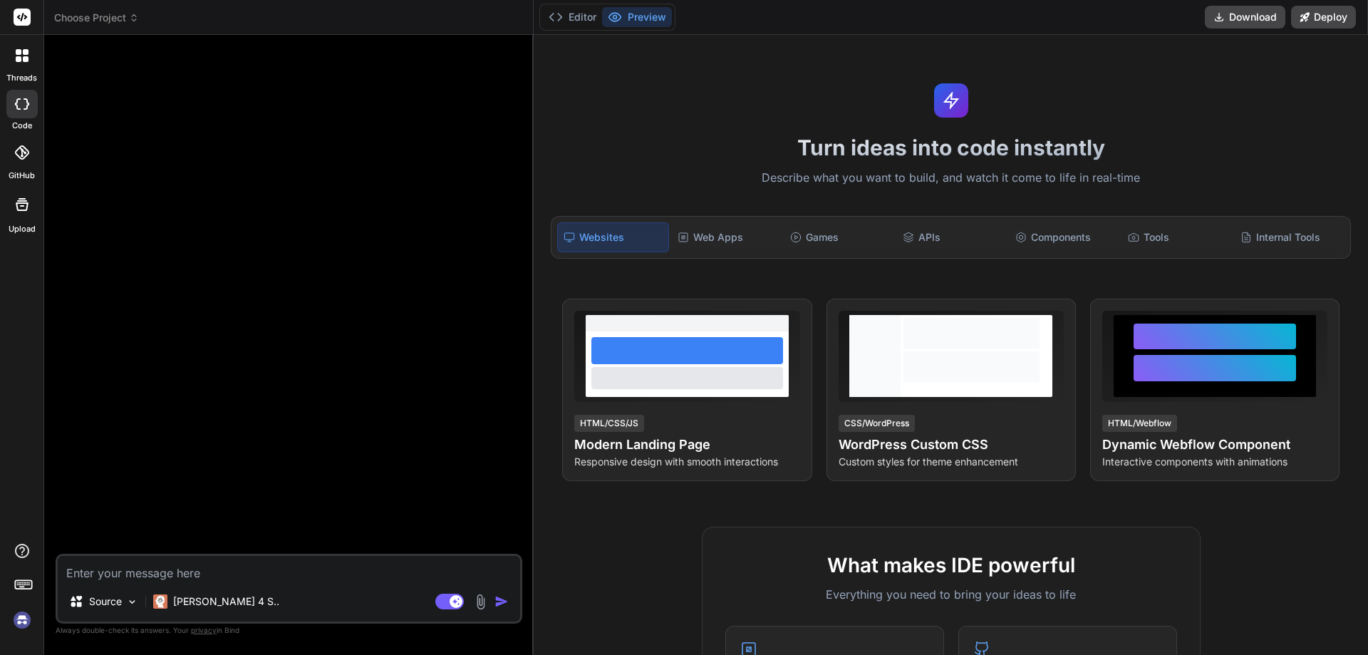
click at [14, 619] on img at bounding box center [22, 620] width 24 height 24
click at [448, 609] on icon at bounding box center [449, 602] width 29 height 16
click at [112, 14] on span "Choose Project" at bounding box center [96, 18] width 85 height 14
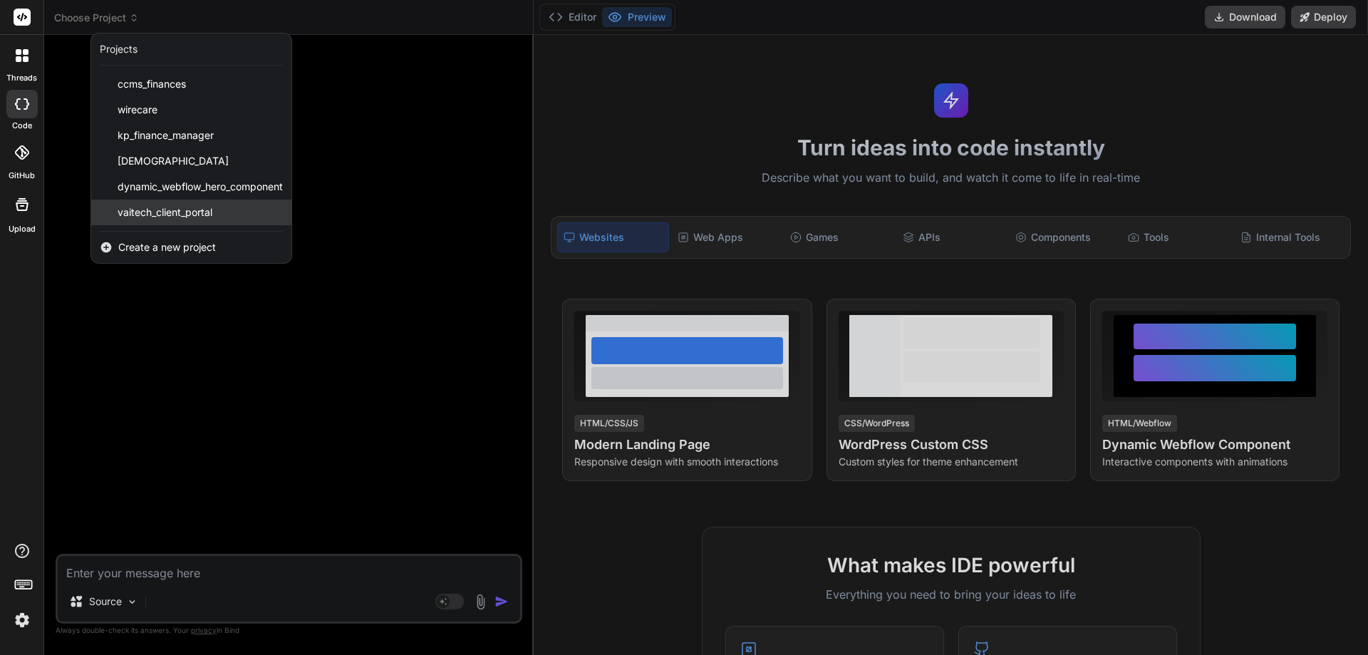
click at [144, 207] on span "vaitech_client_portal" at bounding box center [165, 212] width 95 height 14
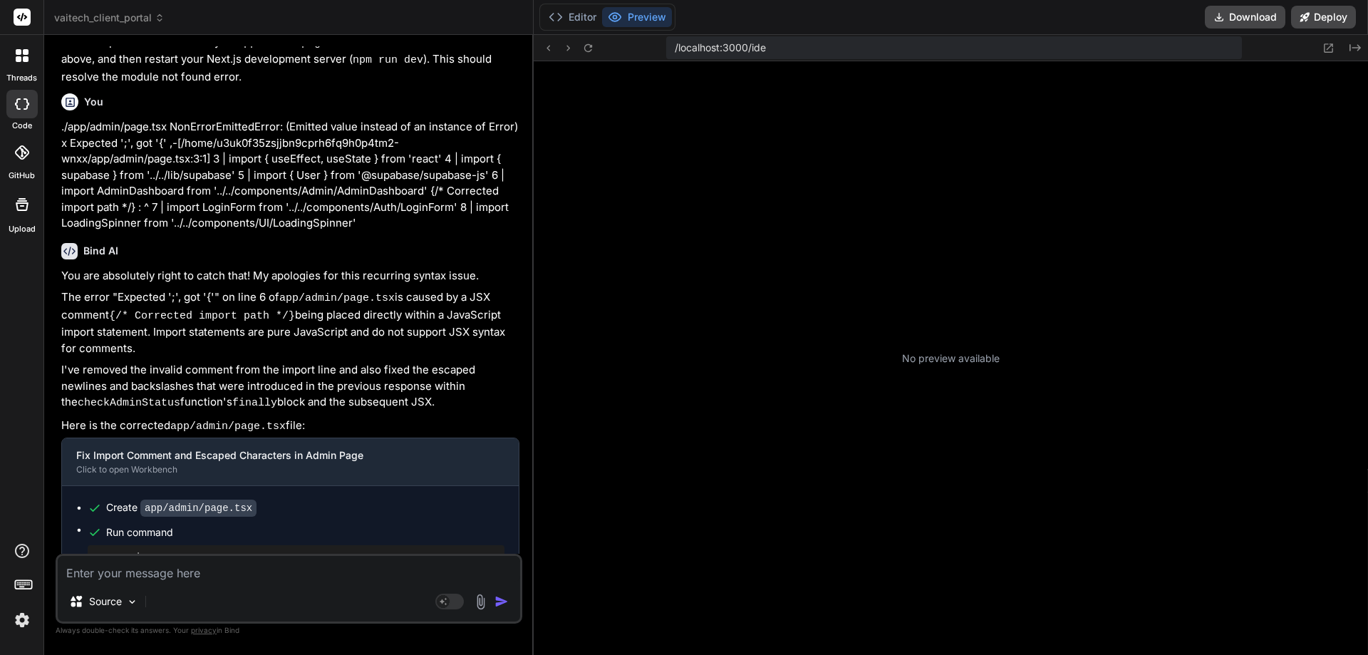
scroll to position [298, 0]
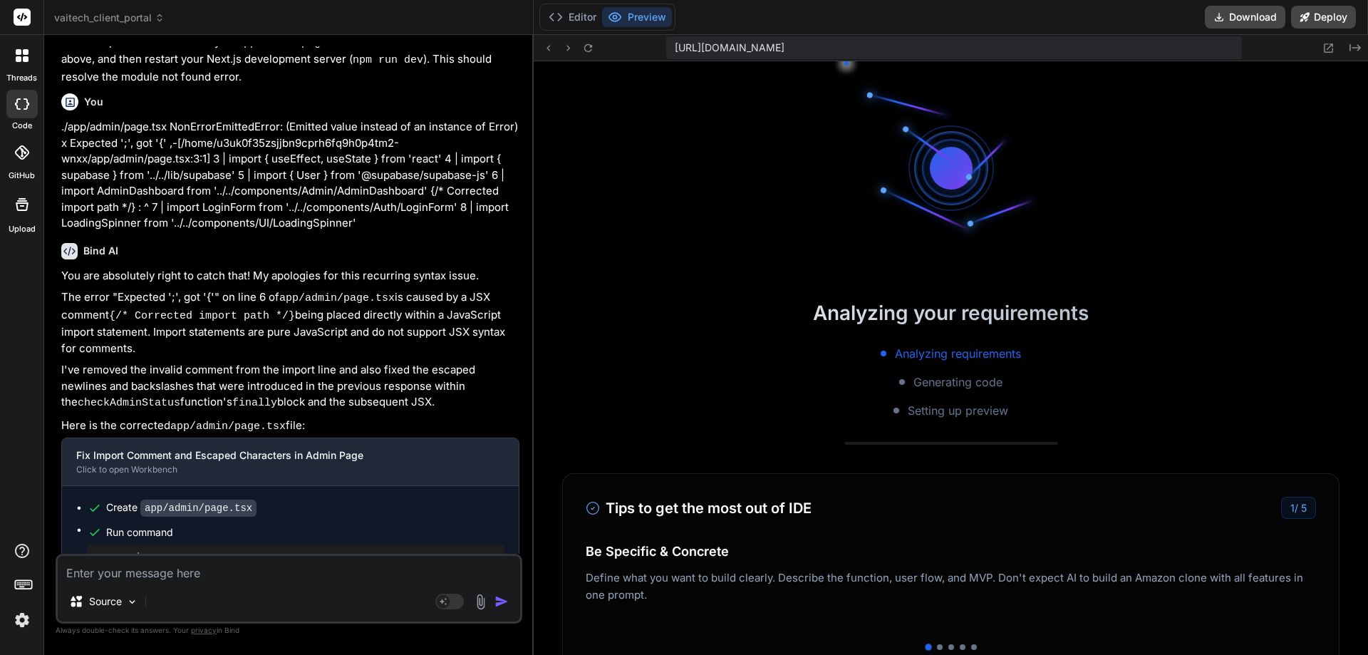
type textarea "x"
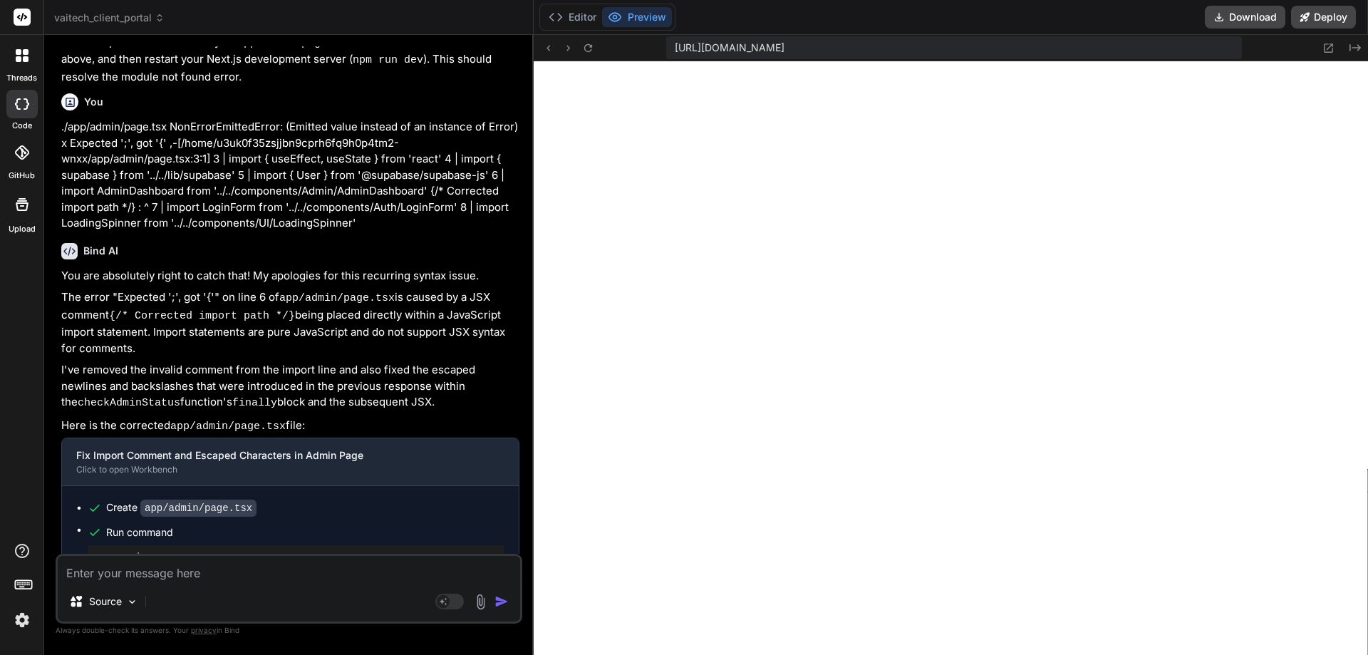
scroll to position [4157, 0]
click at [190, 583] on div "Source Agent Mode. When this toggle is activated, AI automatically makes decisi…" at bounding box center [289, 589] width 467 height 70
click at [192, 572] on textarea at bounding box center [289, 569] width 462 height 26
paste textarea "./app/admin/client/[clientId]/page.tsx (5:0) Module not found: Can't resolve '.…"
type textarea "./app/admin/client/[clientId]/page.tsx (5:0) Module not found: Can't resolve '.…"
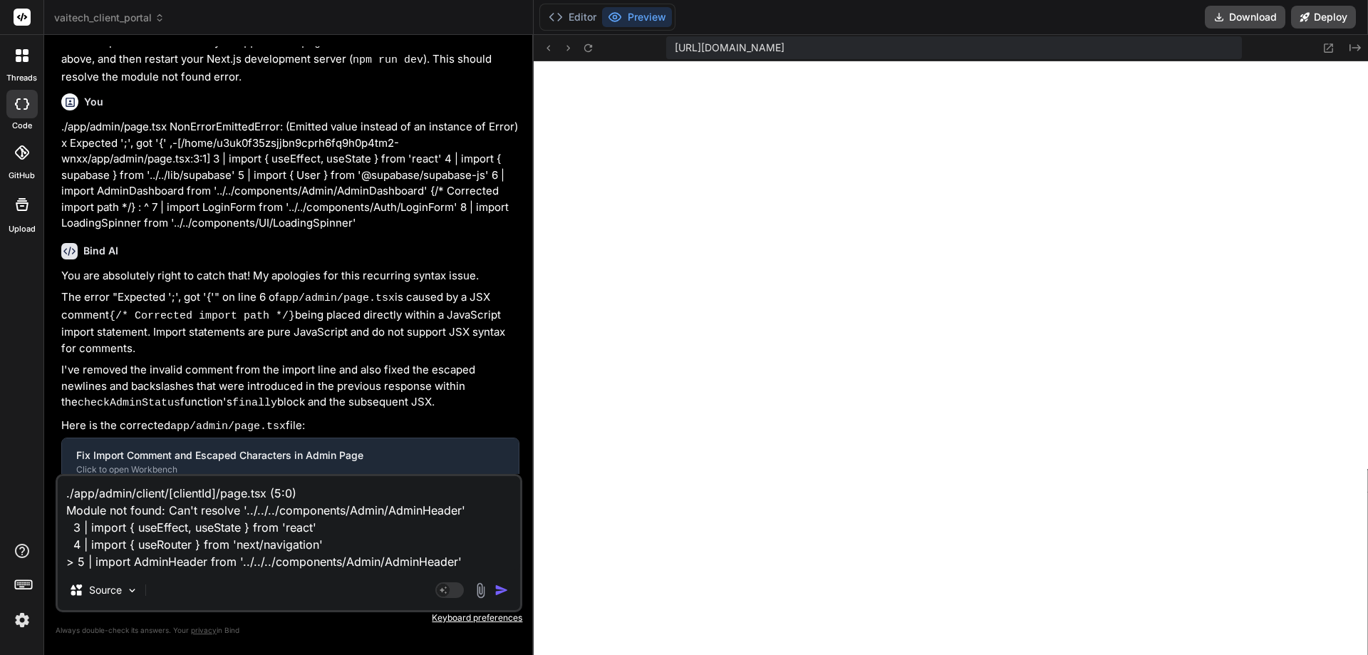
type textarea "x"
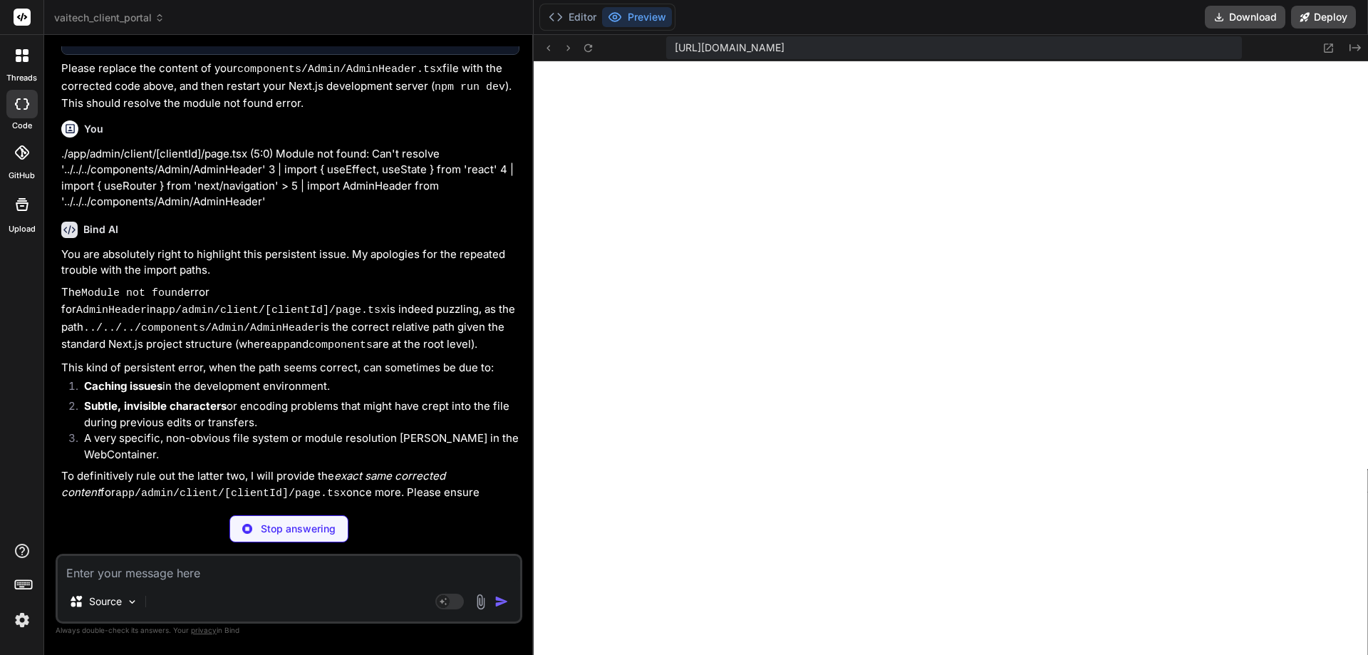
scroll to position [2660, 0]
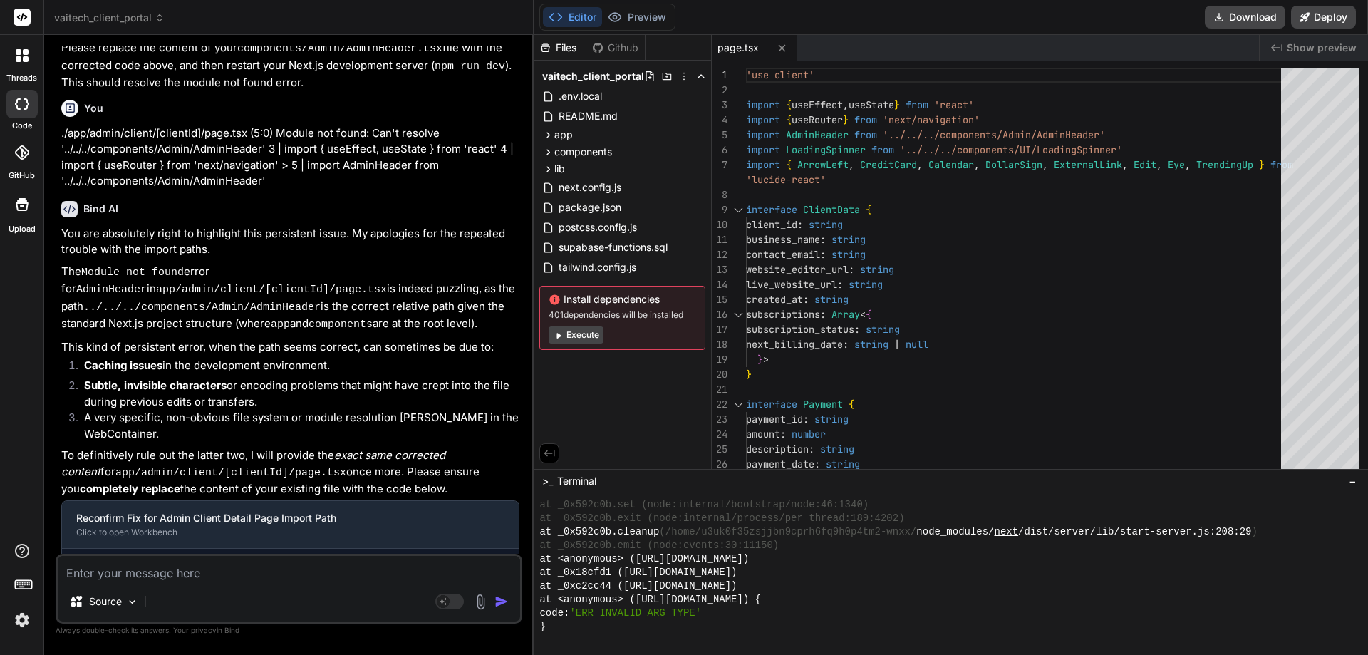
type textarea "x"
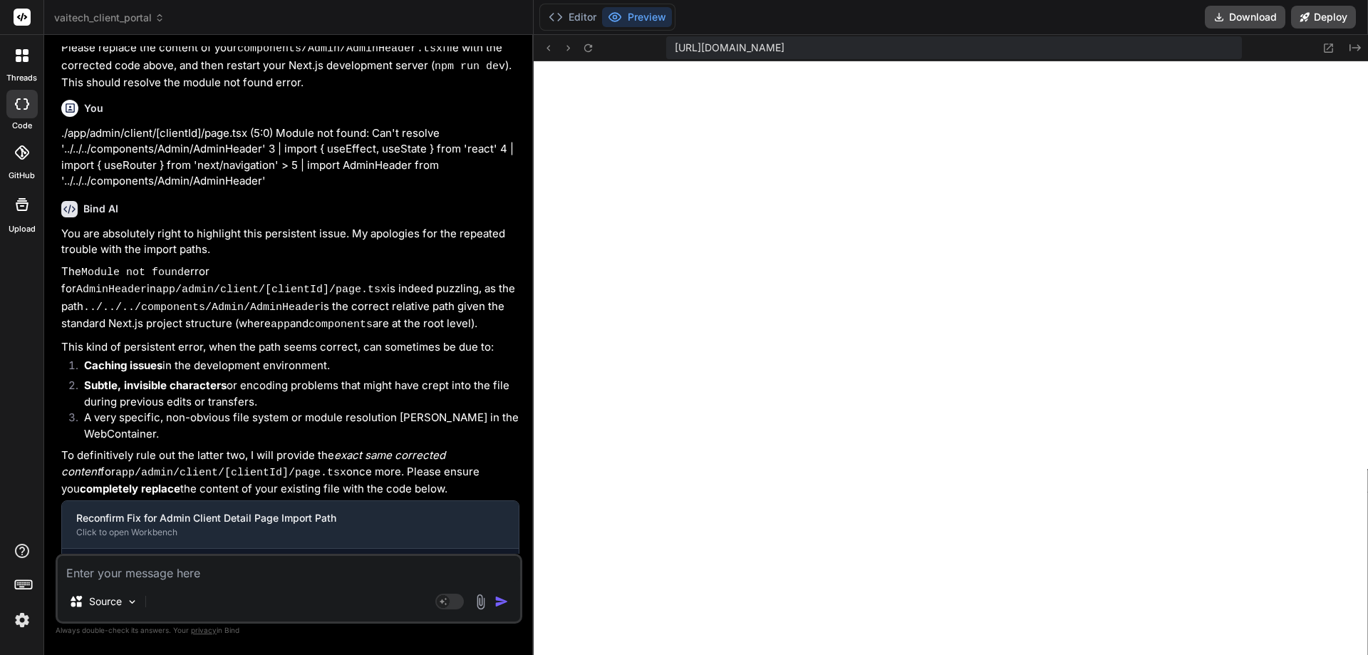
scroll to position [6933, 0]
click at [586, 46] on icon at bounding box center [588, 47] width 8 height 8
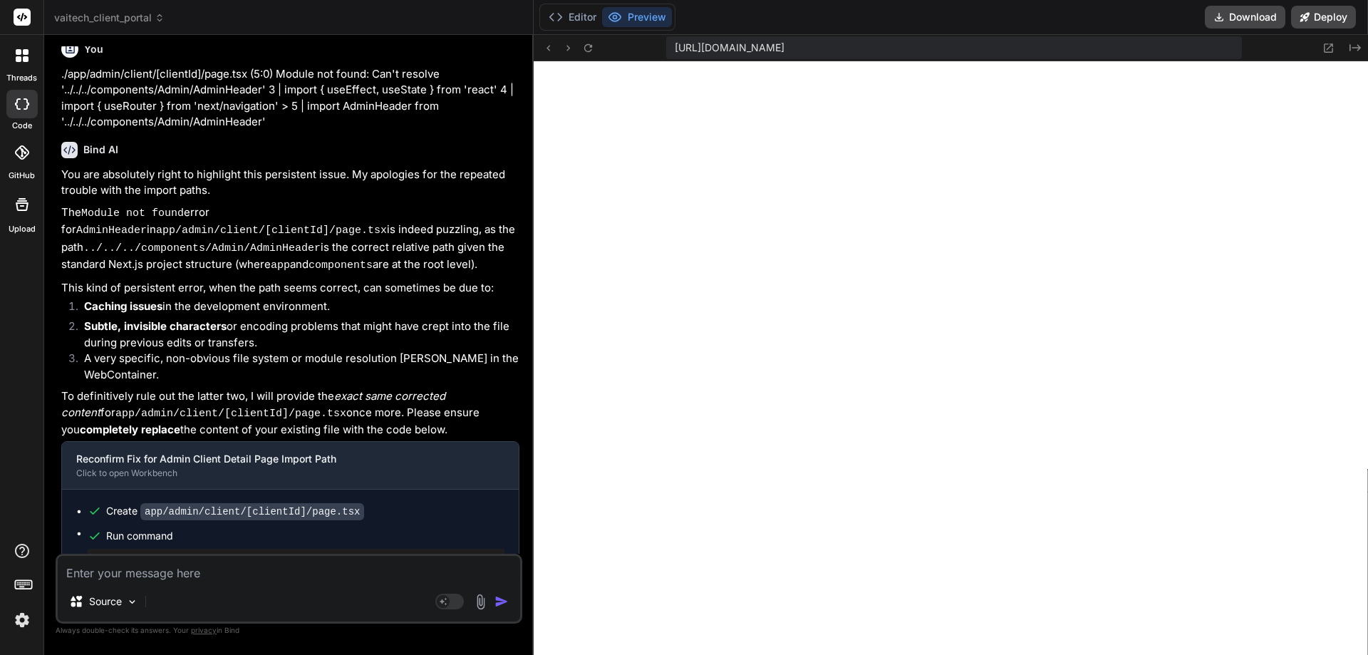
scroll to position [2736, 0]
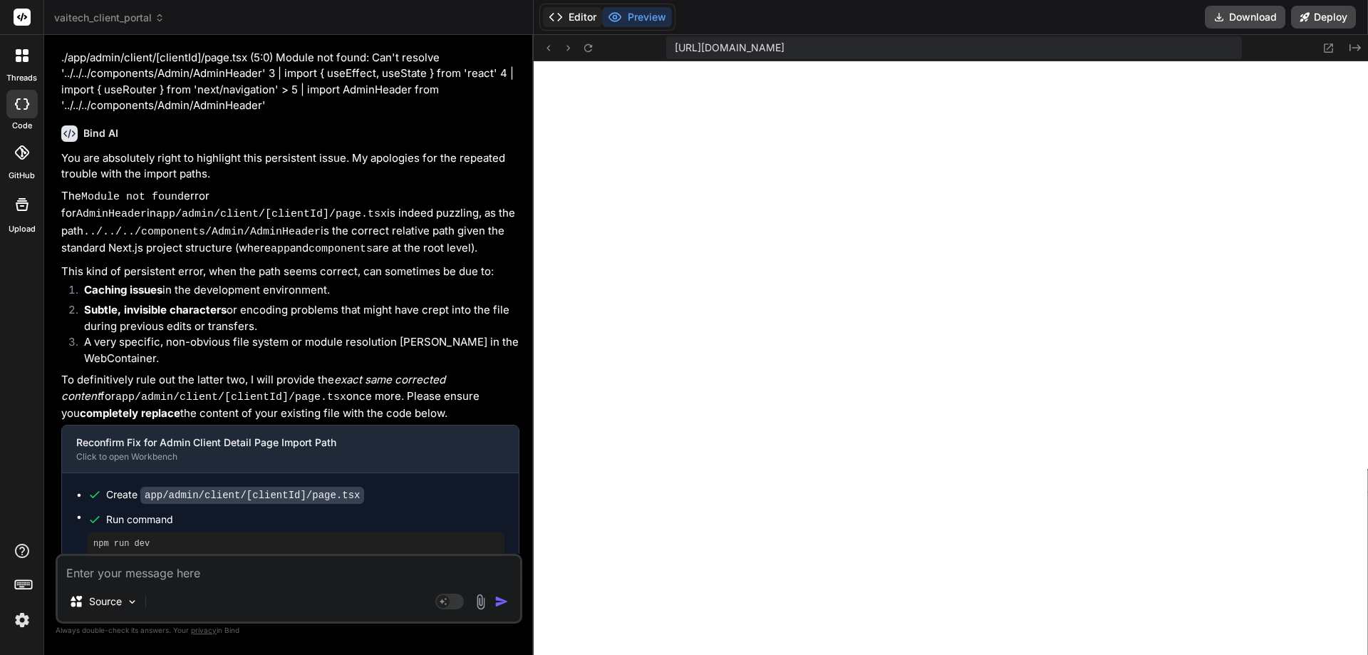
click at [590, 17] on button "Editor" at bounding box center [572, 17] width 59 height 20
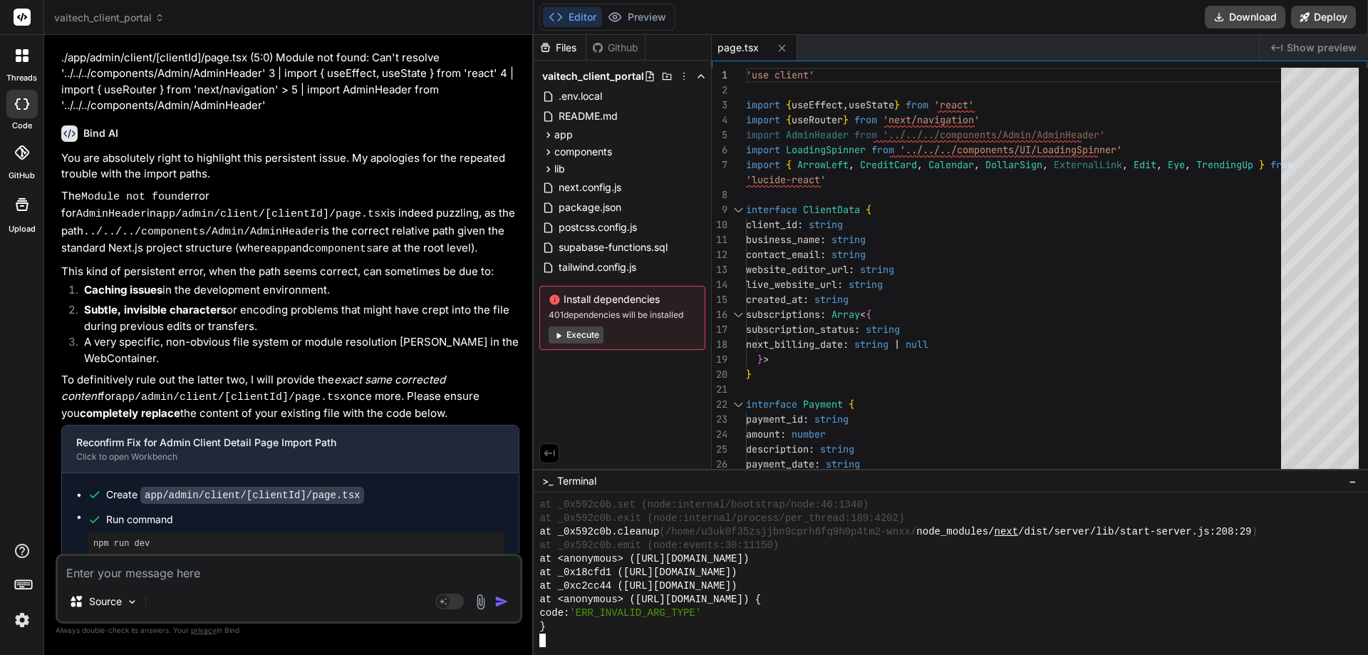
scroll to position [8178, 0]
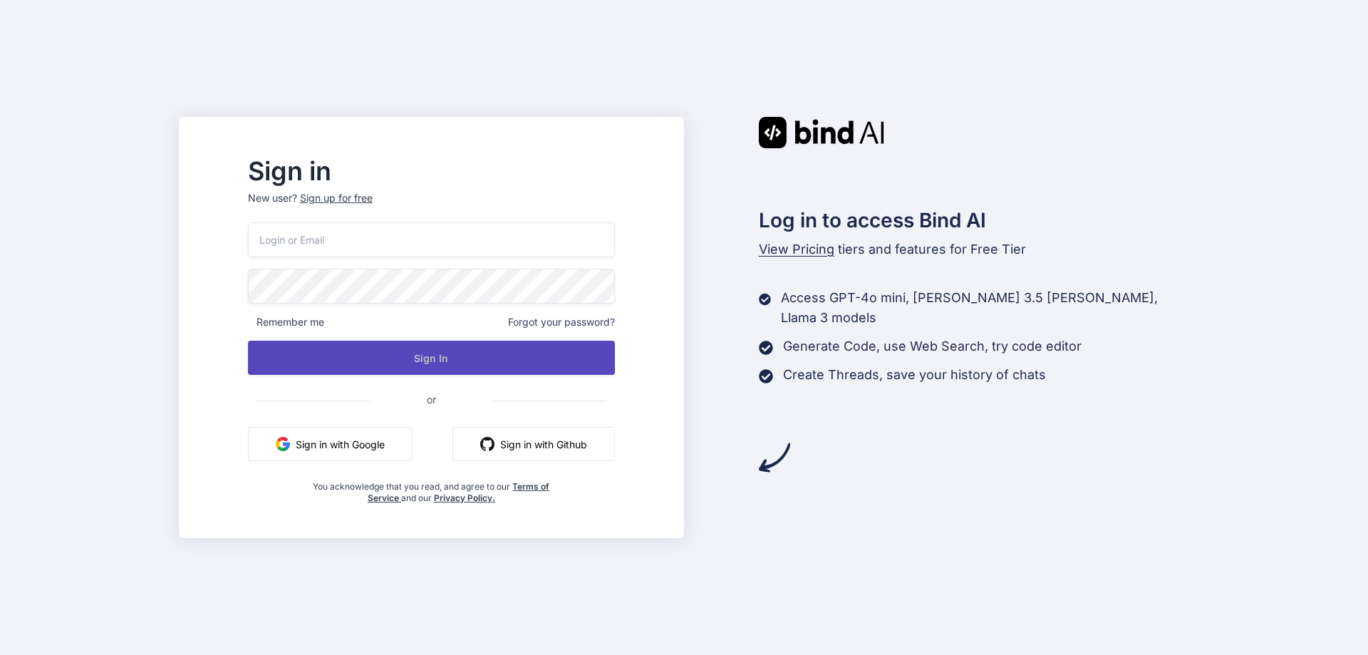
type input "mfkp77@gmail.com"
click at [395, 348] on button "Sign In" at bounding box center [431, 358] width 367 height 34
click at [433, 354] on button "Sign In" at bounding box center [431, 358] width 367 height 34
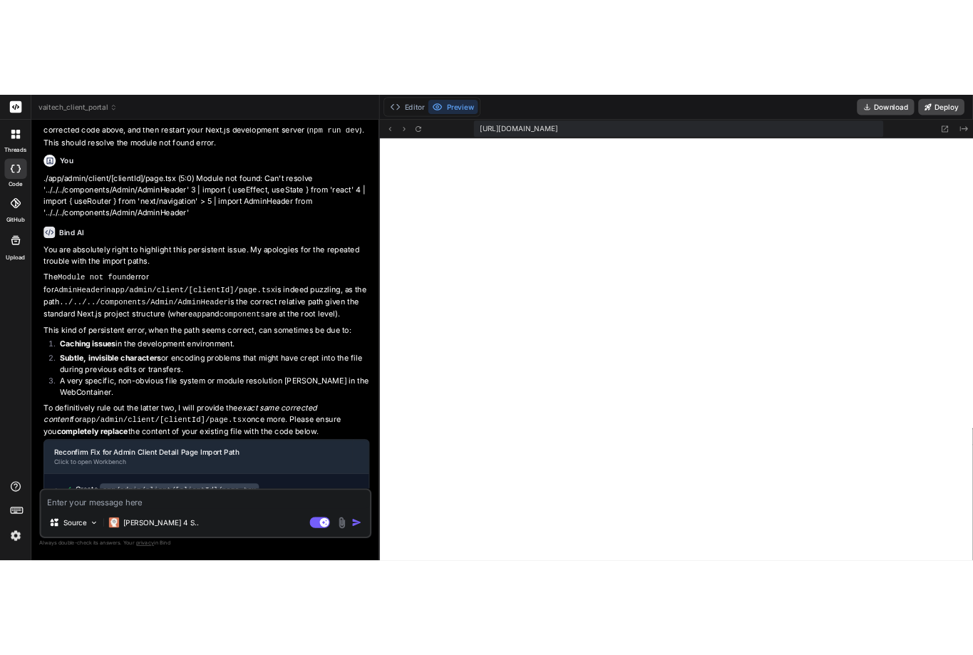
scroll to position [2102, 0]
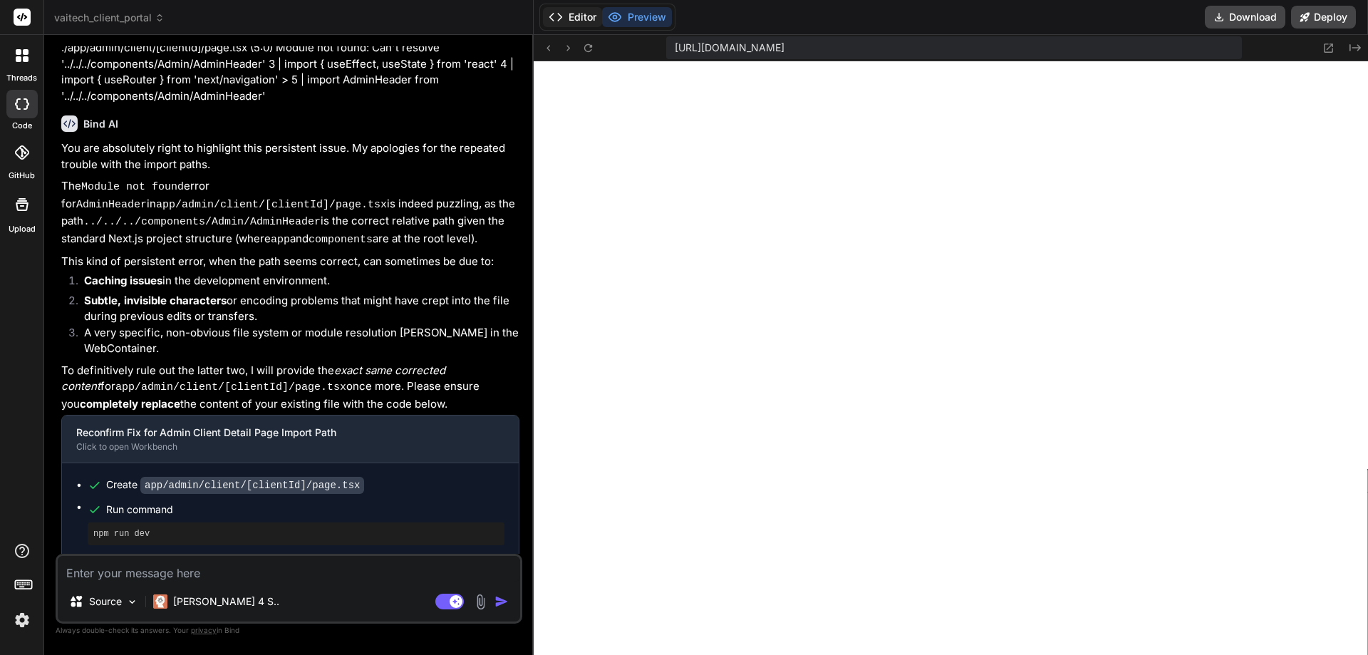
click at [573, 16] on button "Editor" at bounding box center [572, 17] width 59 height 20
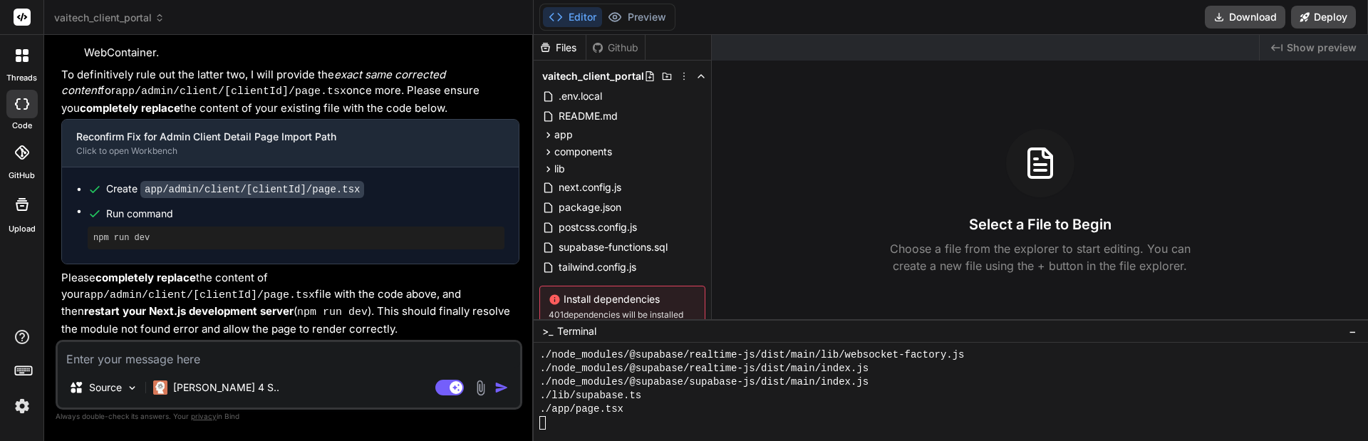
scroll to position [1259, 0]
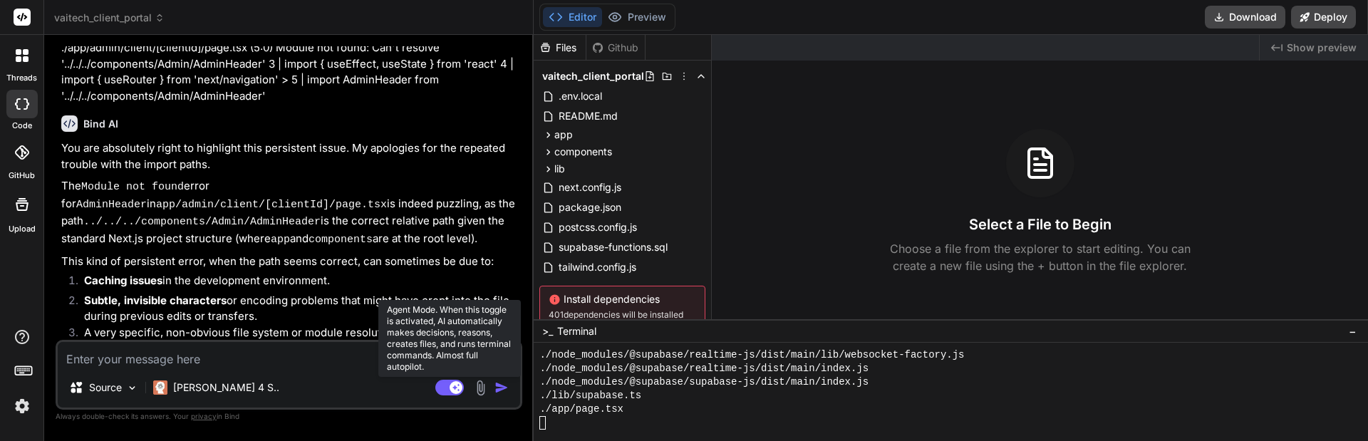
click at [454, 388] on icon at bounding box center [456, 386] width 7 height 7
type textarea "x"
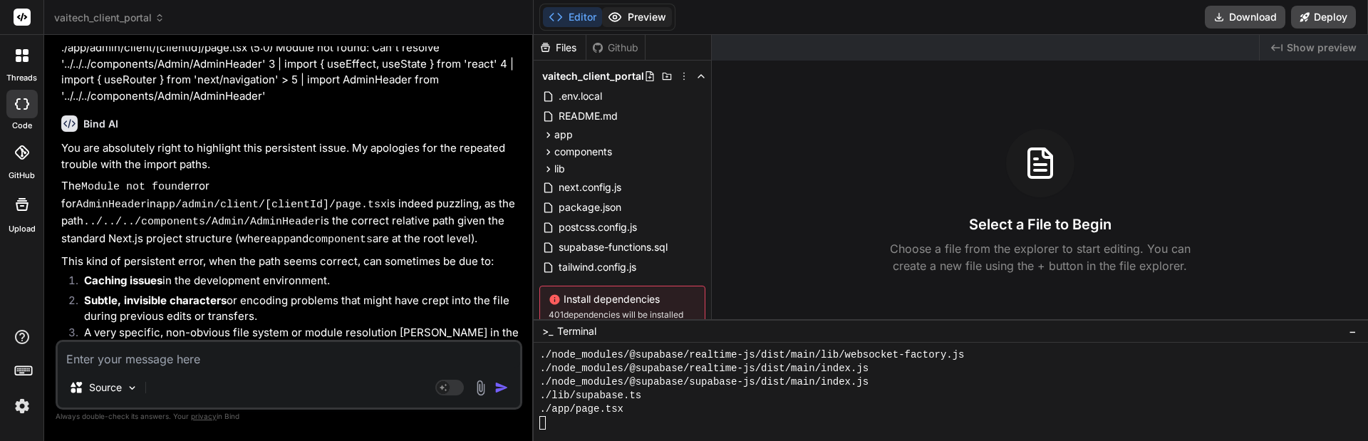
click at [637, 16] on button "Preview" at bounding box center [637, 17] width 70 height 20
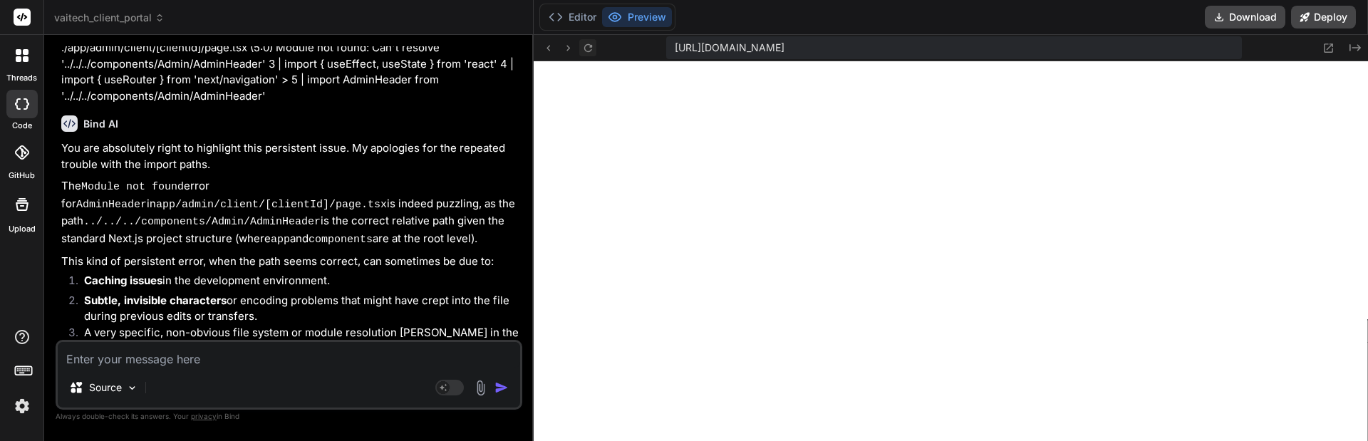
click at [590, 53] on icon at bounding box center [588, 48] width 12 height 12
click at [588, 52] on icon at bounding box center [588, 48] width 12 height 12
click at [590, 52] on icon at bounding box center [588, 48] width 12 height 12
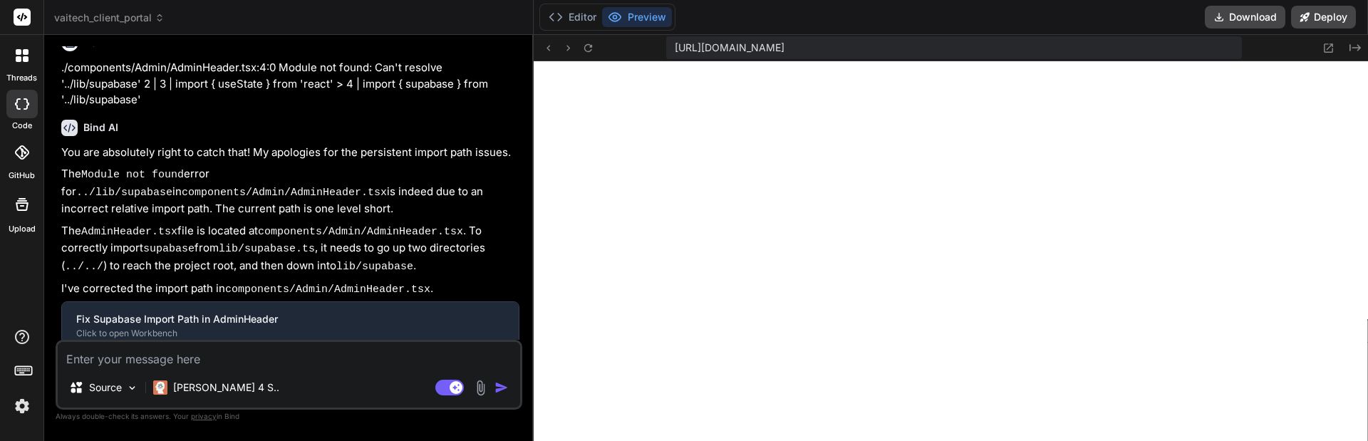
scroll to position [366, 0]
click at [569, 19] on button "Editor" at bounding box center [572, 17] width 59 height 20
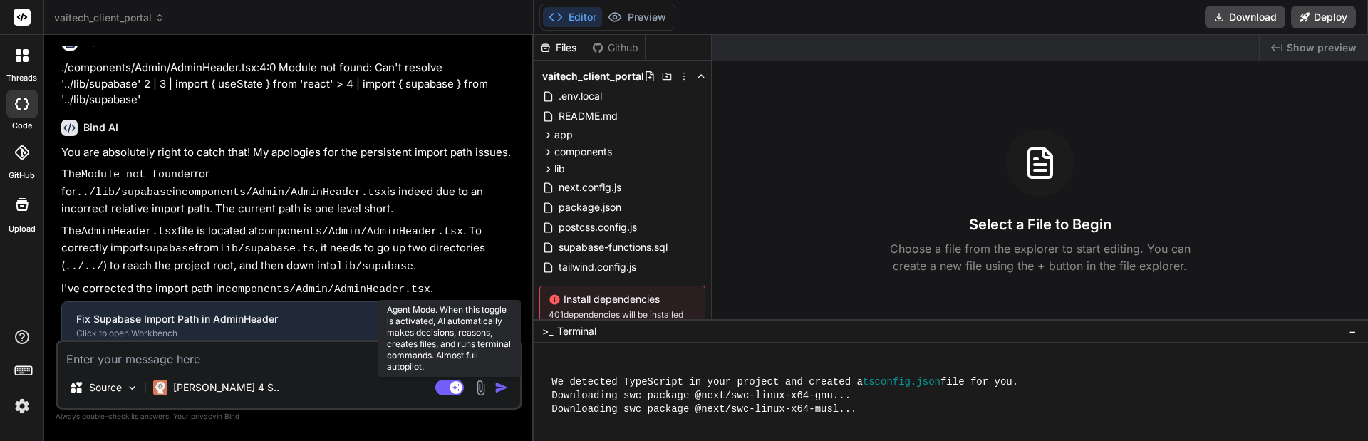
click at [450, 386] on rect at bounding box center [456, 387] width 13 height 13
type textarea "x"
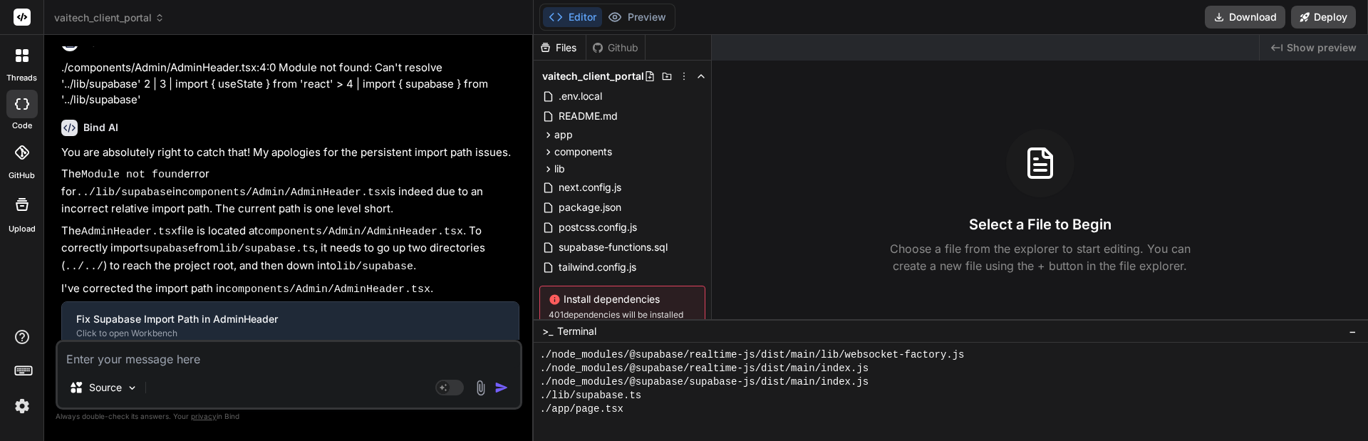
scroll to position [1259, 0]
click at [644, 18] on button "Preview" at bounding box center [637, 17] width 70 height 20
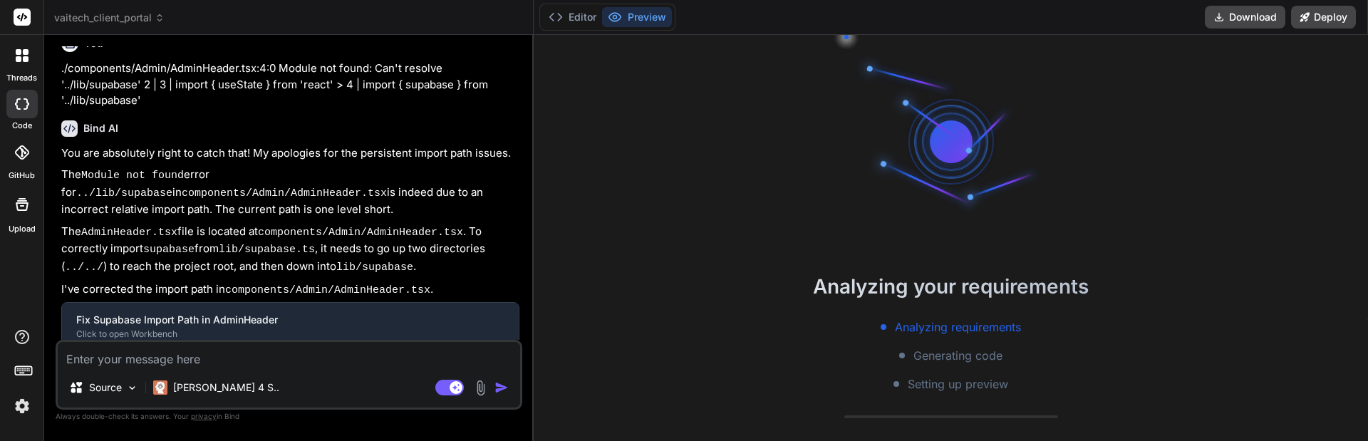
scroll to position [41, 0]
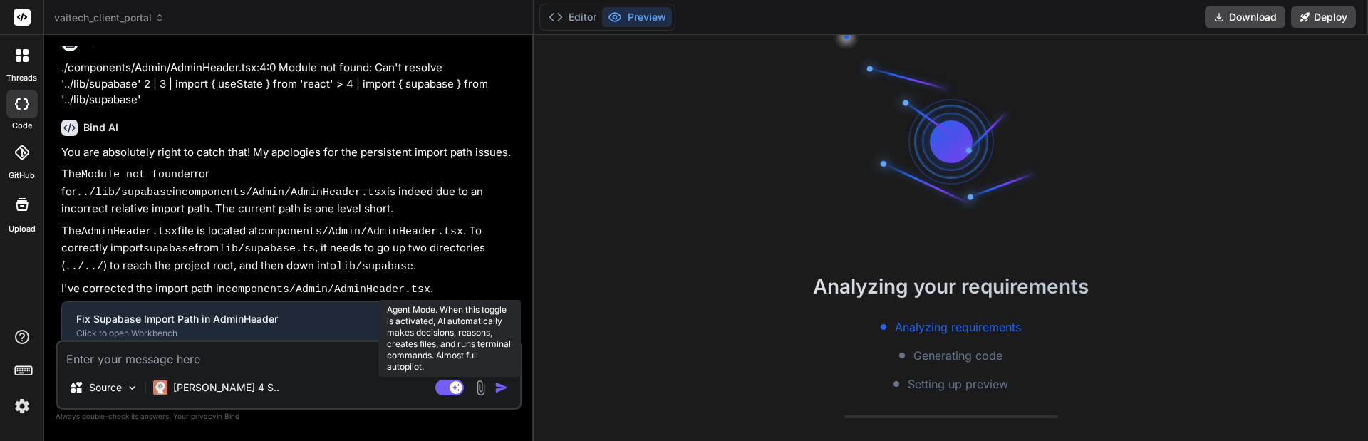
click at [455, 393] on rect at bounding box center [456, 387] width 13 height 13
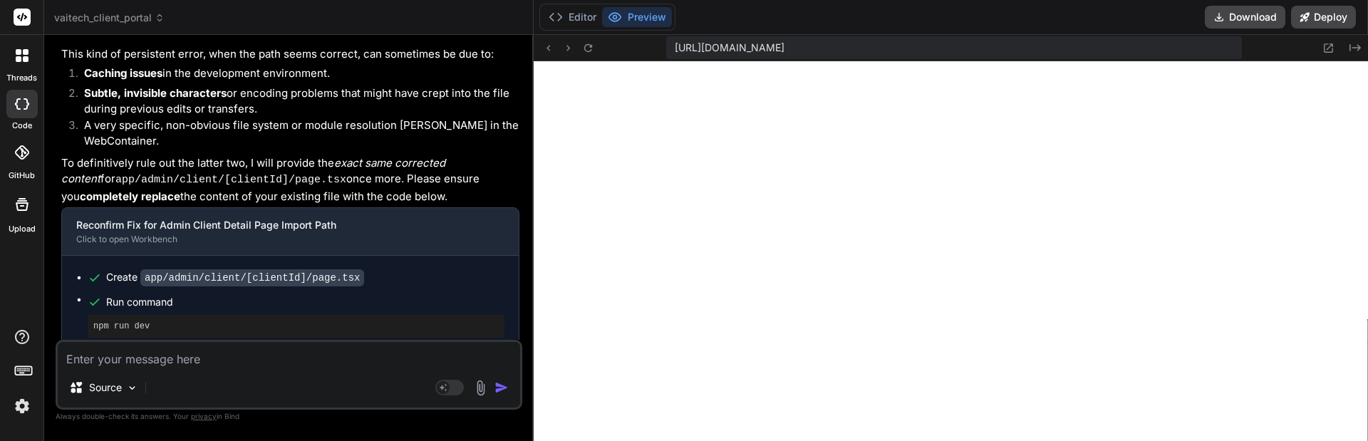
scroll to position [2316, 0]
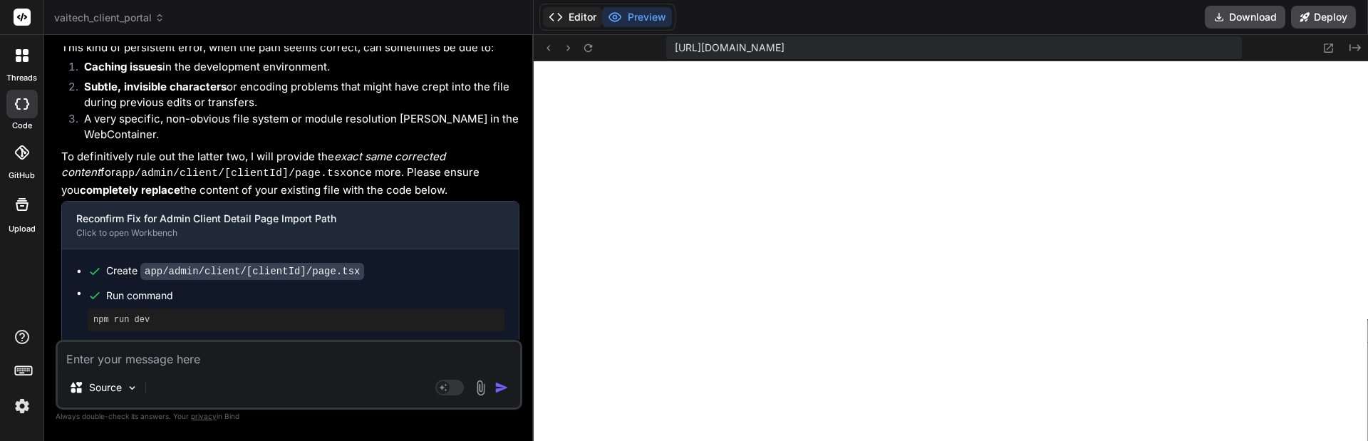
click at [572, 11] on button "Editor" at bounding box center [572, 17] width 59 height 20
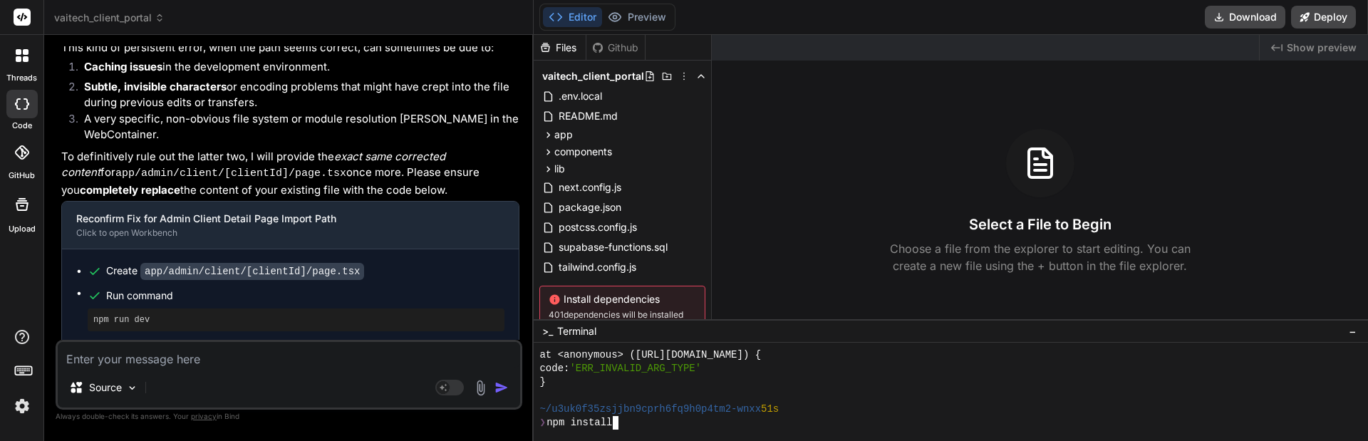
scroll to position [2518, 0]
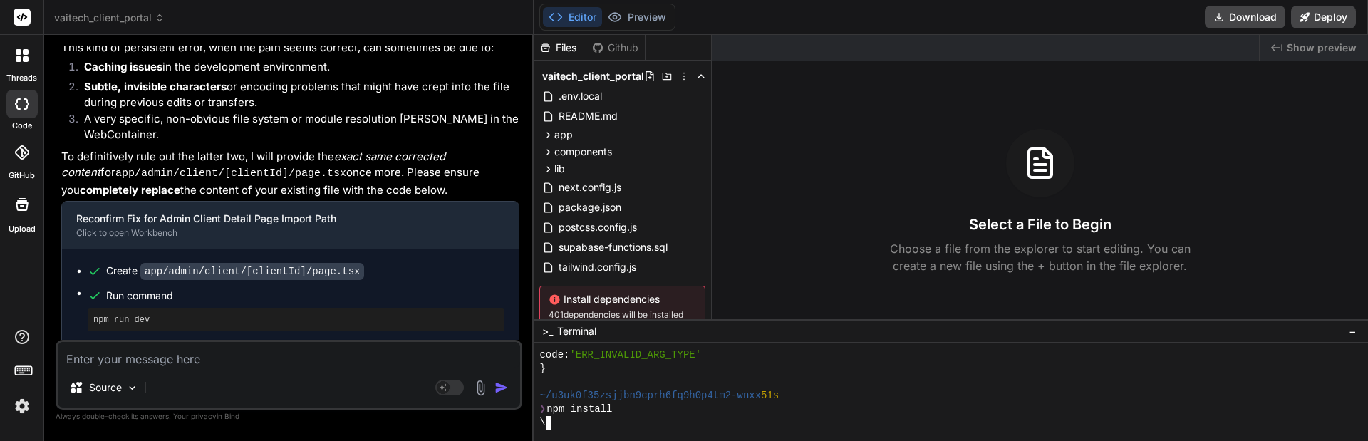
type textarea "x"
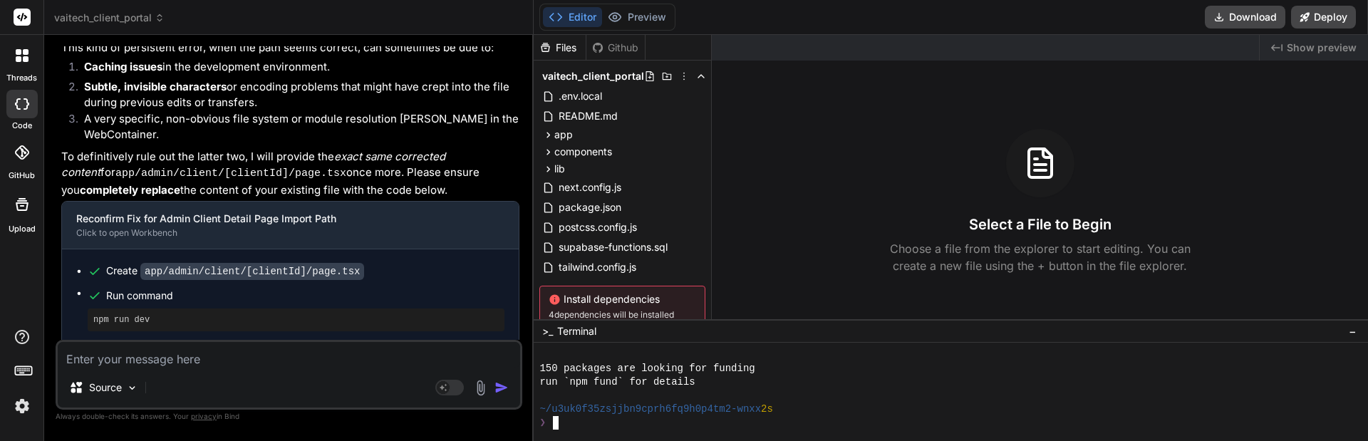
click at [834, 424] on div "❯" at bounding box center [943, 423] width 808 height 14
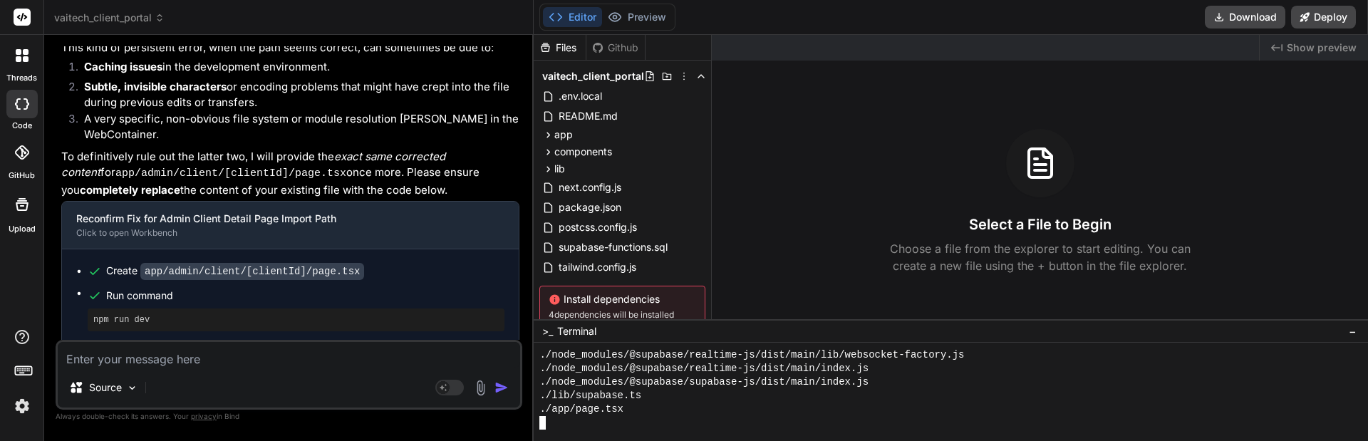
scroll to position [3575, 0]
click at [651, 19] on button "Preview" at bounding box center [637, 17] width 70 height 20
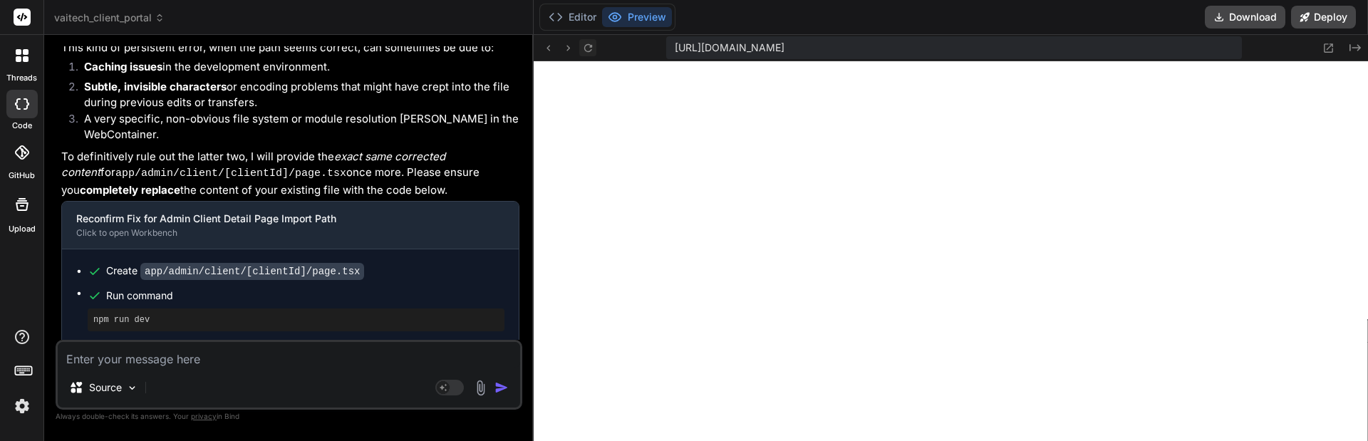
click at [593, 48] on icon at bounding box center [588, 48] width 12 height 12
click at [593, 46] on icon at bounding box center [588, 48] width 12 height 12
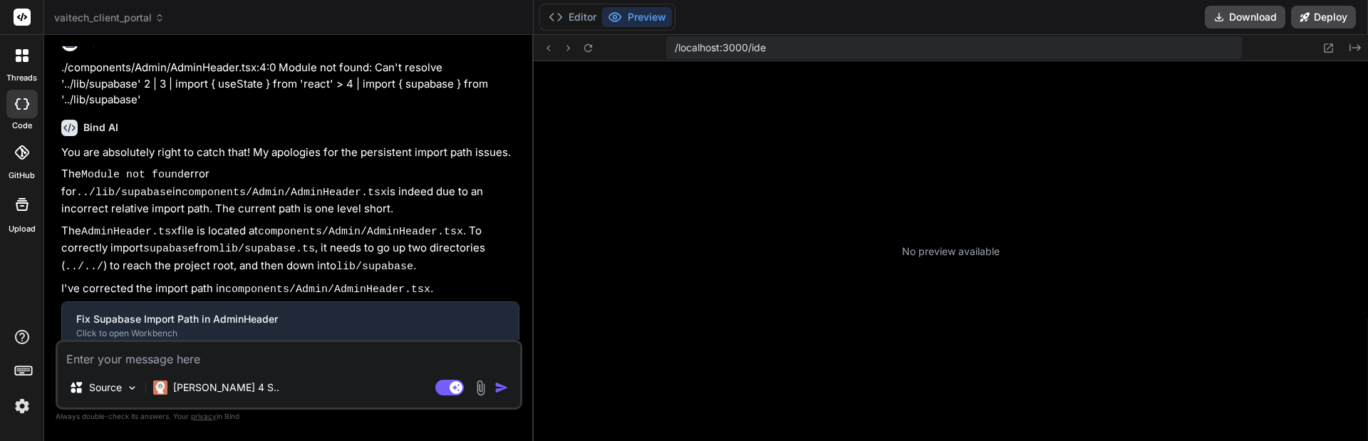
scroll to position [311, 0]
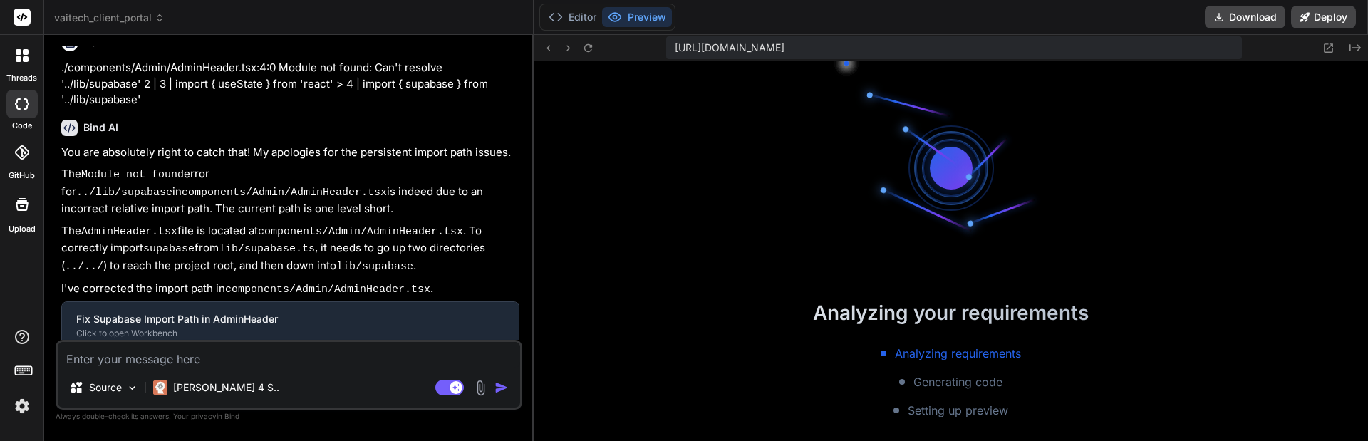
type textarea "x"
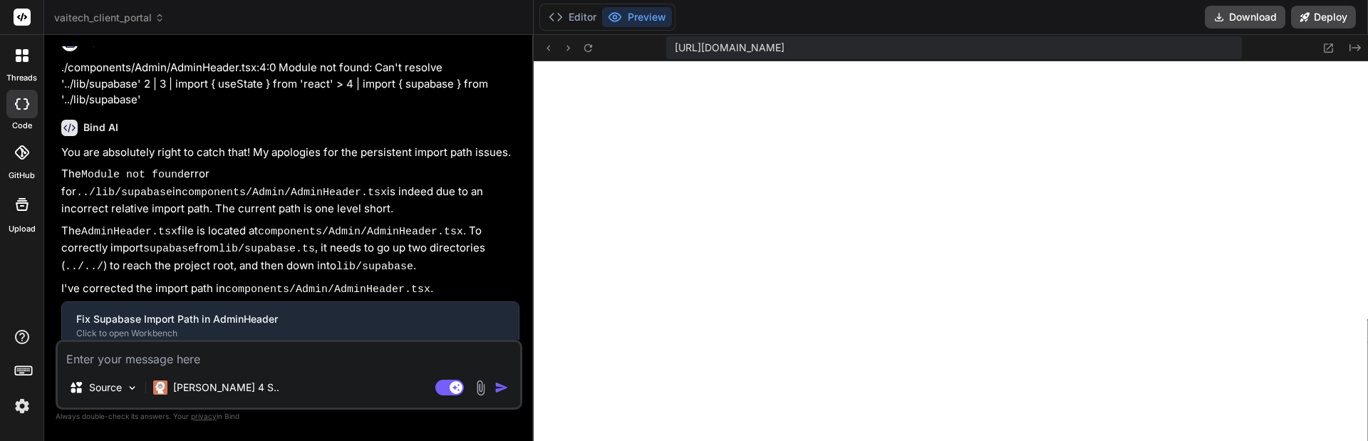
scroll to position [1259, 0]
